Goal: Check status

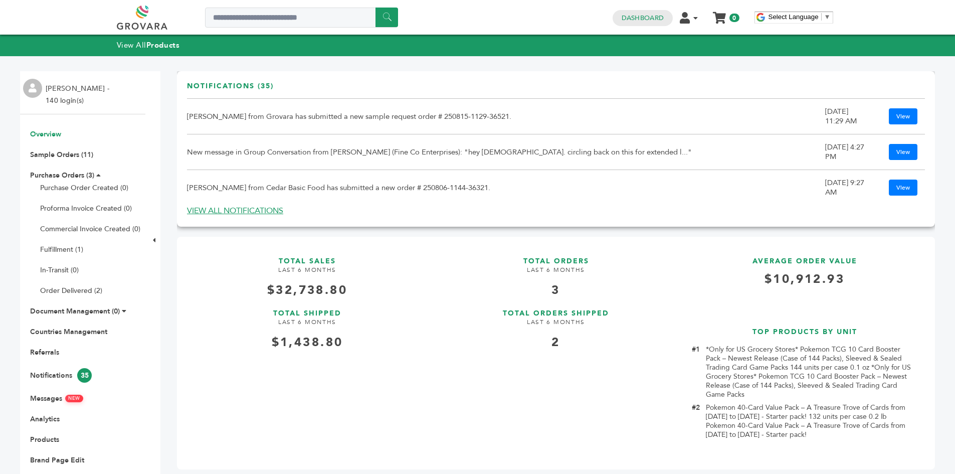
click at [304, 133] on td "Peter Groverman from Grovara has submitted a new sample request order # 250815-…" at bounding box center [506, 117] width 638 height 36
click at [302, 123] on td "Peter Groverman from Grovara has submitted a new sample request order # 250815-…" at bounding box center [506, 117] width 638 height 36
click at [889, 114] on link "View" at bounding box center [903, 116] width 29 height 16
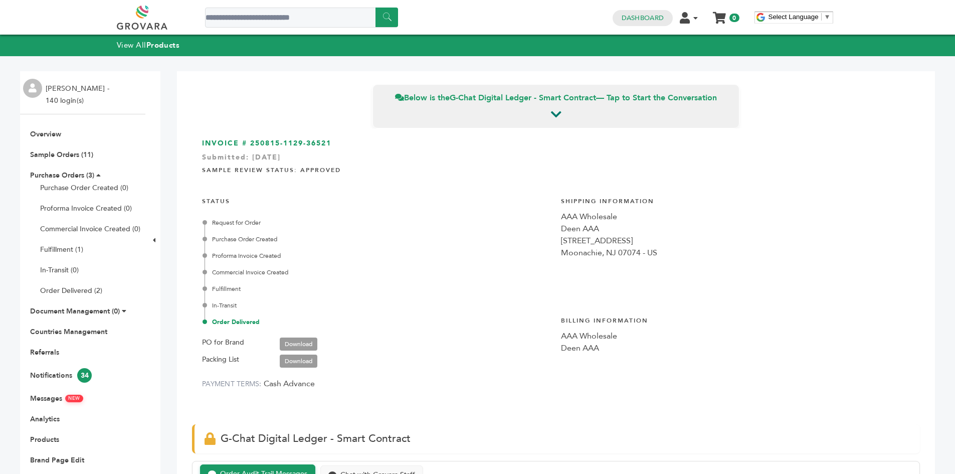
drag, startPoint x: 322, startPoint y: 140, endPoint x: 249, endPoint y: 143, distance: 72.7
click at [249, 143] on div "INVOICE # 250815-1129-36521 Submitted: [DATE] Sample Review Status: Approved ST…" at bounding box center [556, 271] width 728 height 286
copy h3 "250815-1129-36521"
click at [39, 157] on link "Sample Orders (11)" at bounding box center [61, 155] width 63 height 10
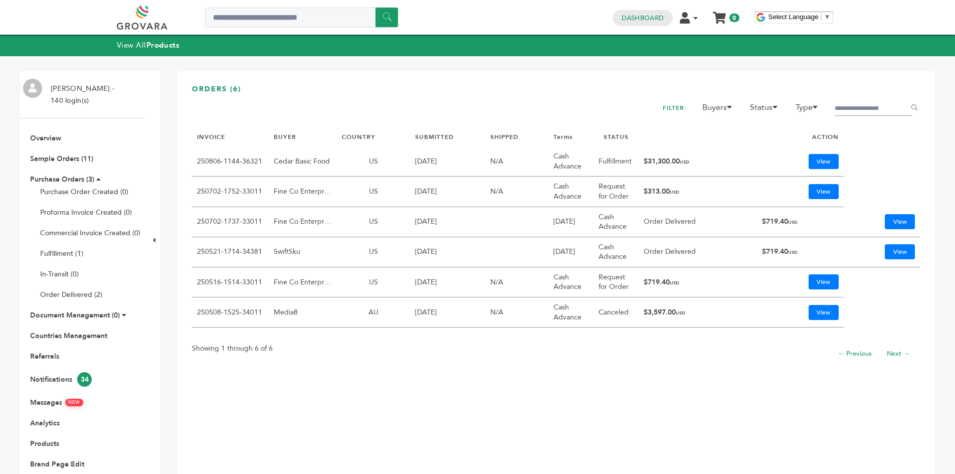
drag, startPoint x: 681, startPoint y: 158, endPoint x: 643, endPoint y: 166, distance: 39.0
click at [648, 163] on td "$31,300.00 USD" at bounding box center [698, 161] width 118 height 30
copy td "31,300.00"
